Goal: Information Seeking & Learning: Learn about a topic

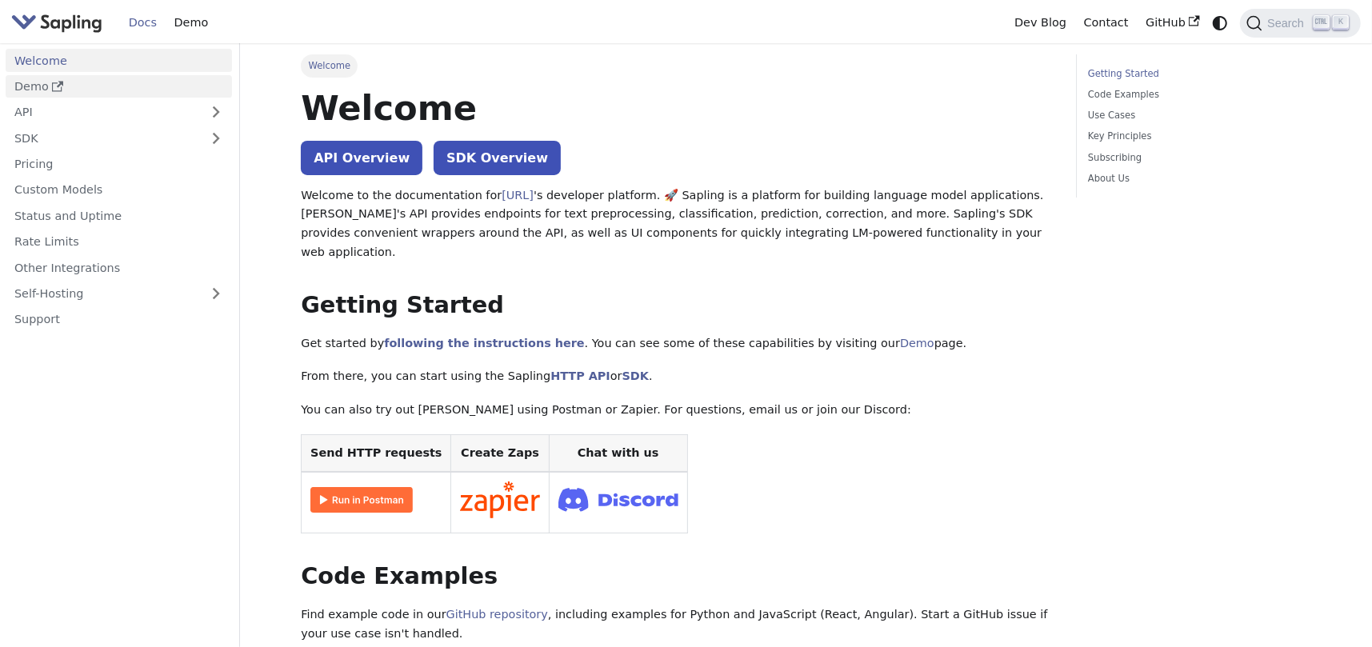
click at [65, 82] on link "Demo" at bounding box center [119, 86] width 226 height 23
click at [58, 22] on img "Main" at bounding box center [56, 22] width 91 height 23
click at [1142, 72] on link "Getting Started" at bounding box center [1196, 73] width 217 height 15
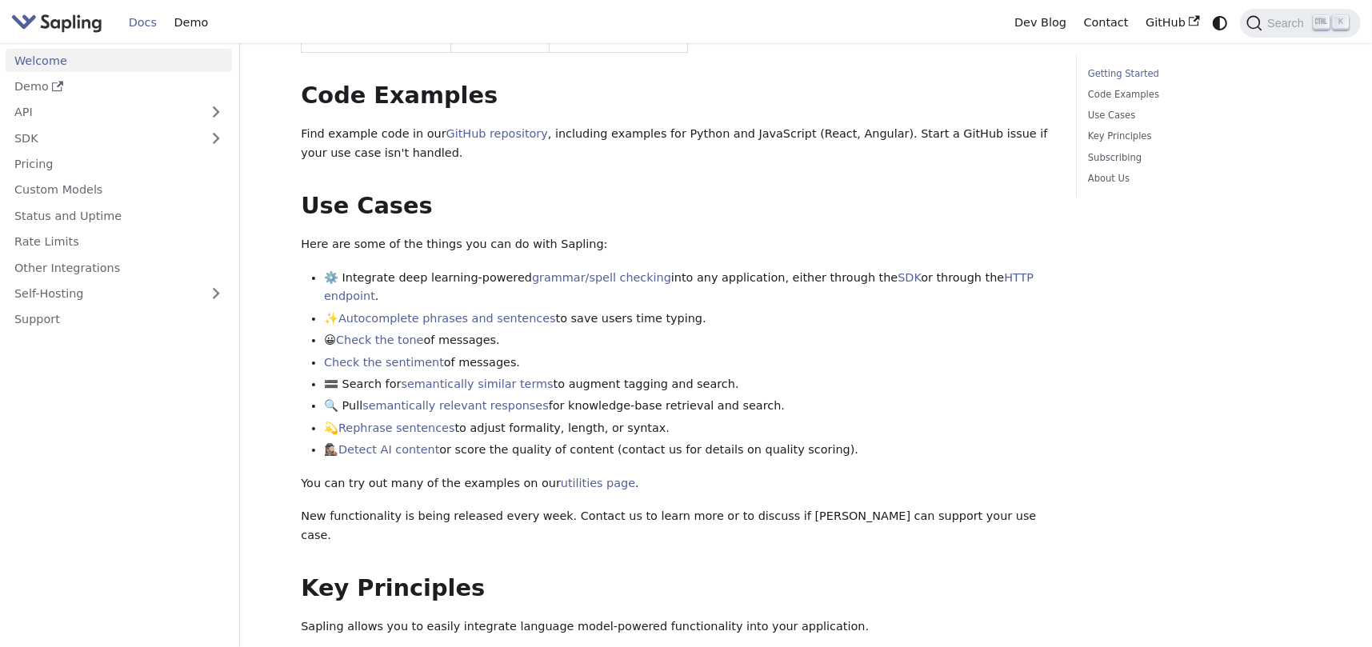
scroll to position [222, 0]
